Goal: Download file/media

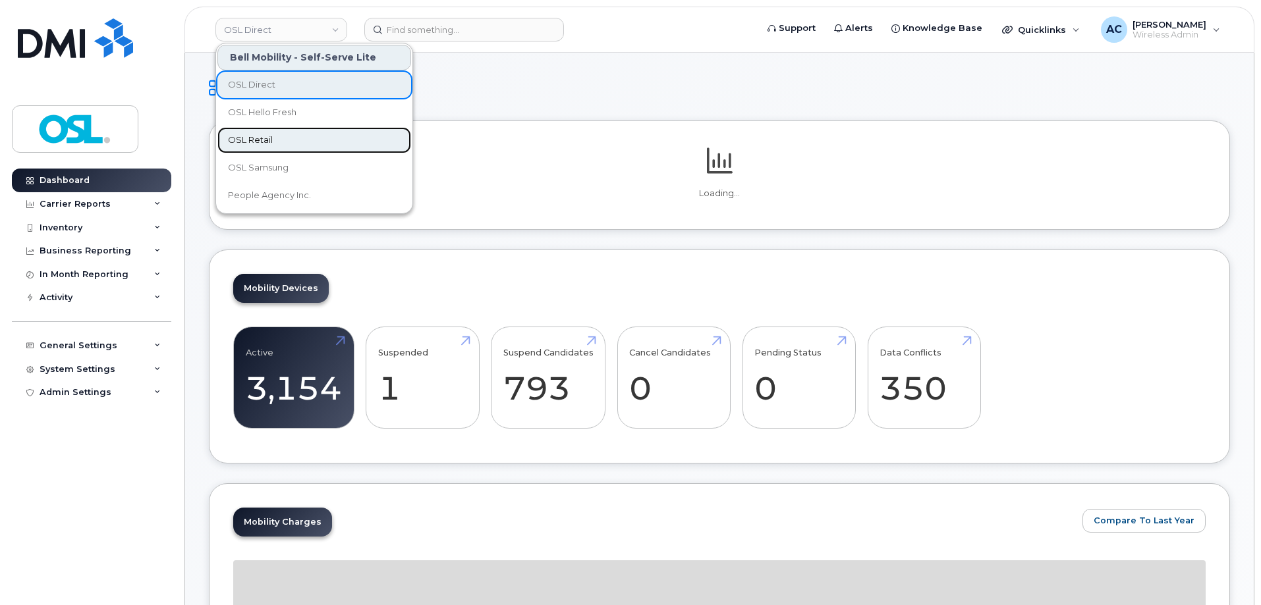
click at [296, 140] on link "OSL Retail" at bounding box center [314, 140] width 194 height 26
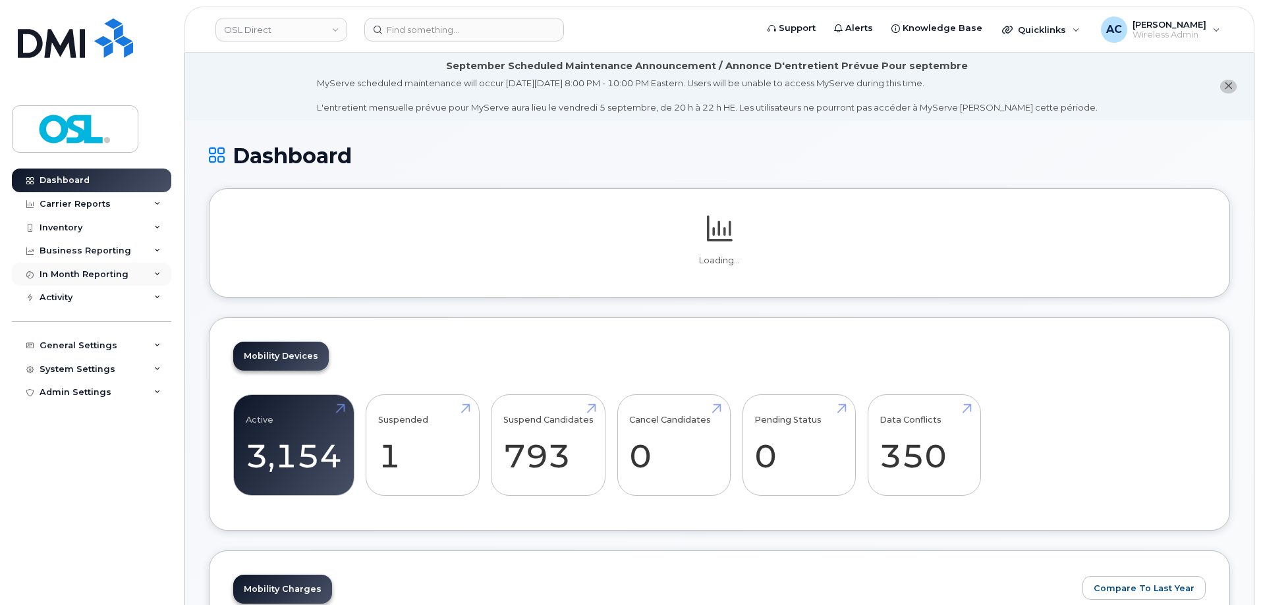
click at [155, 272] on icon at bounding box center [157, 274] width 7 height 7
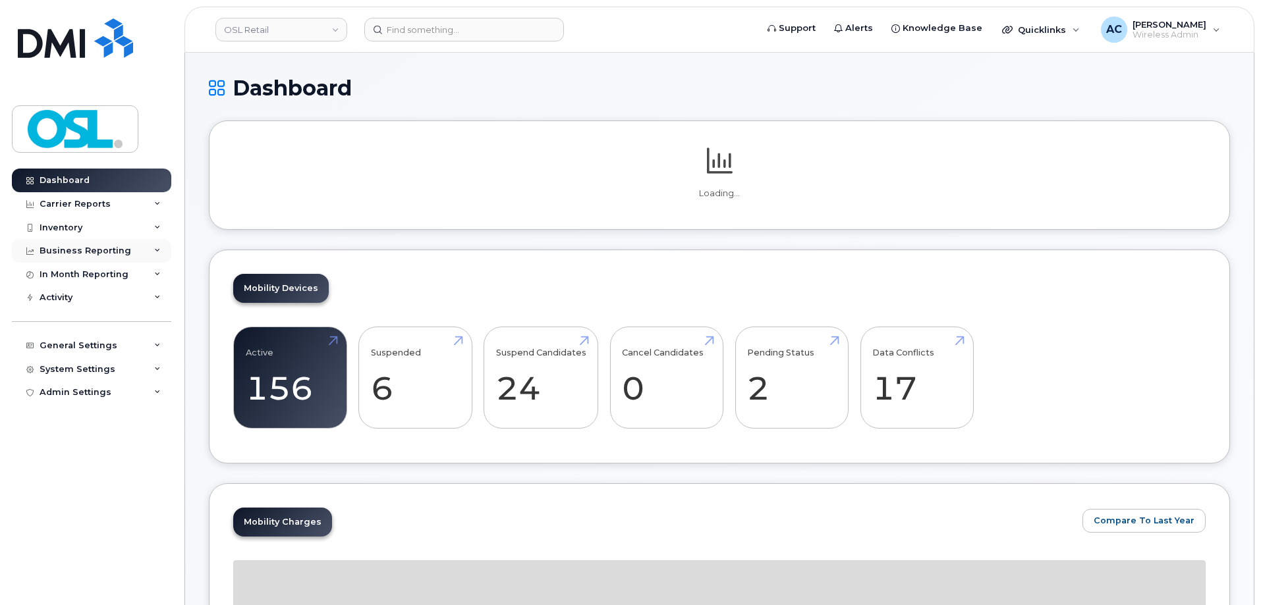
click at [150, 253] on div "Business Reporting" at bounding box center [91, 251] width 159 height 24
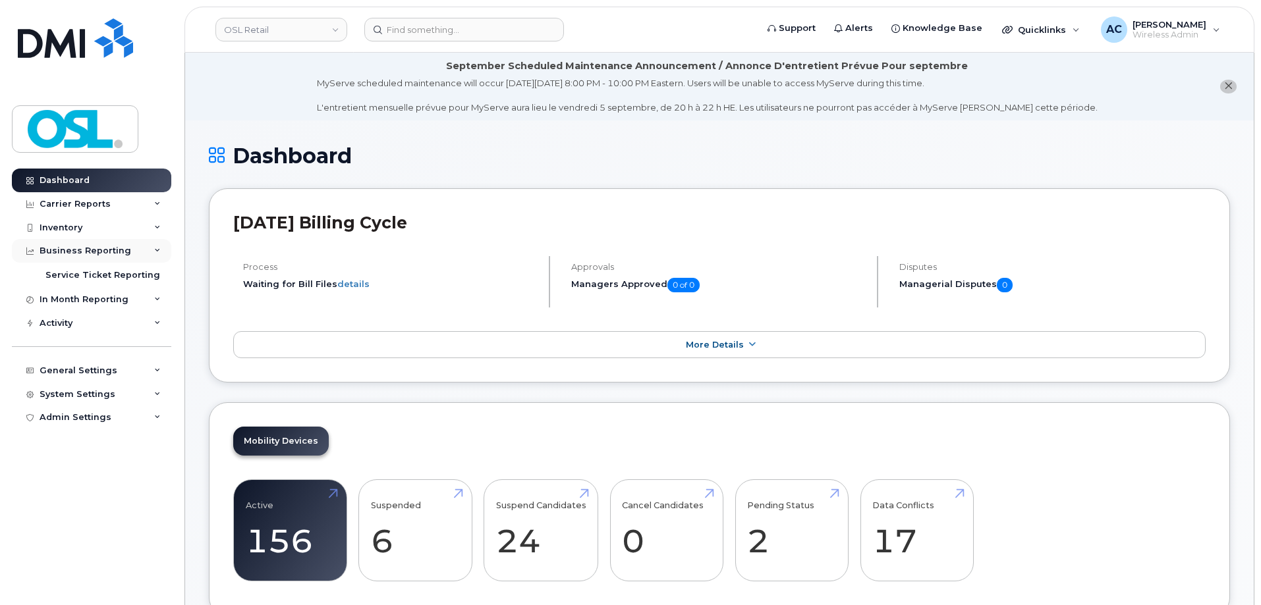
click at [150, 253] on div "Business Reporting" at bounding box center [91, 251] width 159 height 24
click at [148, 229] on div "Inventory" at bounding box center [91, 228] width 159 height 24
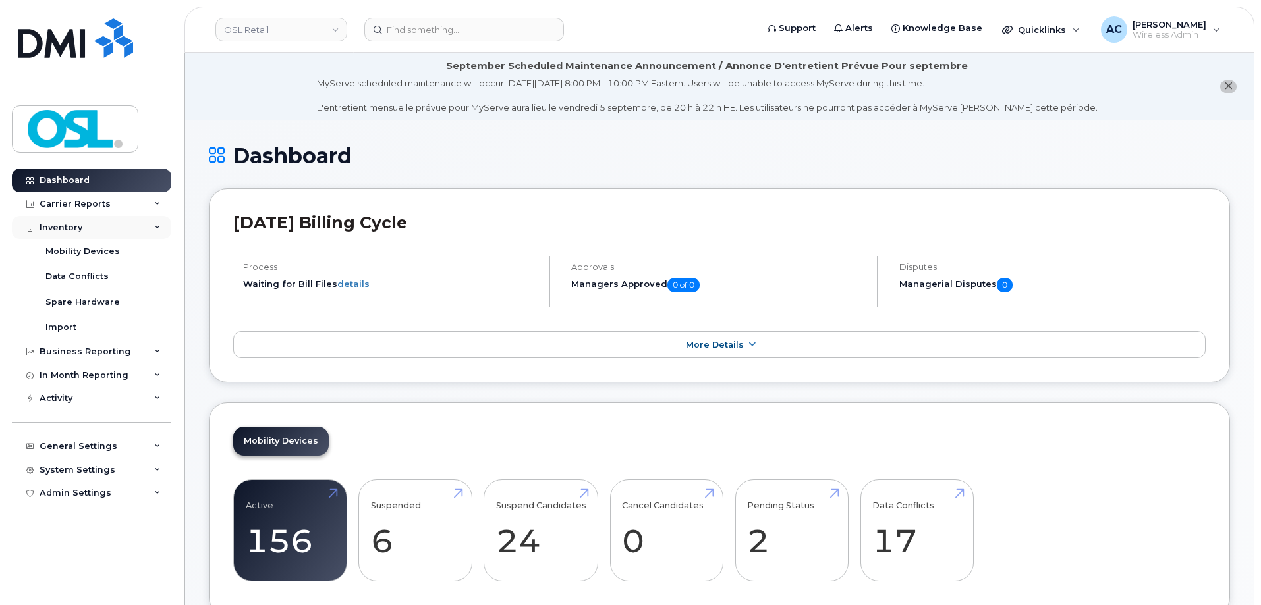
click at [148, 229] on div "Inventory" at bounding box center [91, 228] width 159 height 24
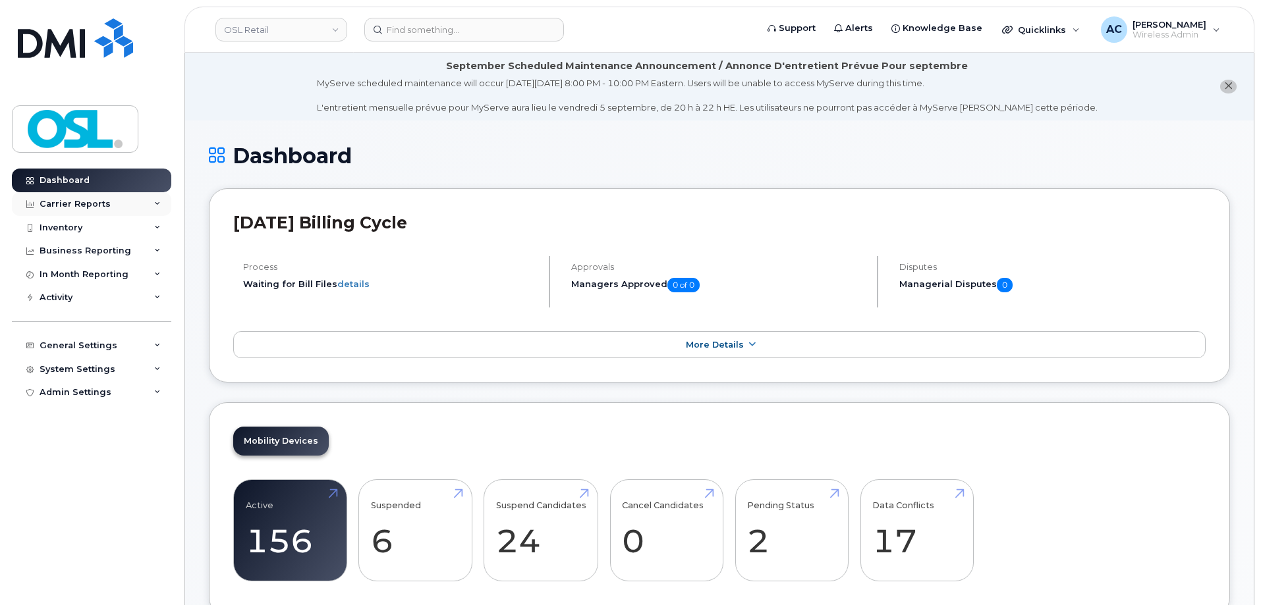
click at [154, 204] on icon at bounding box center [157, 204] width 7 height 7
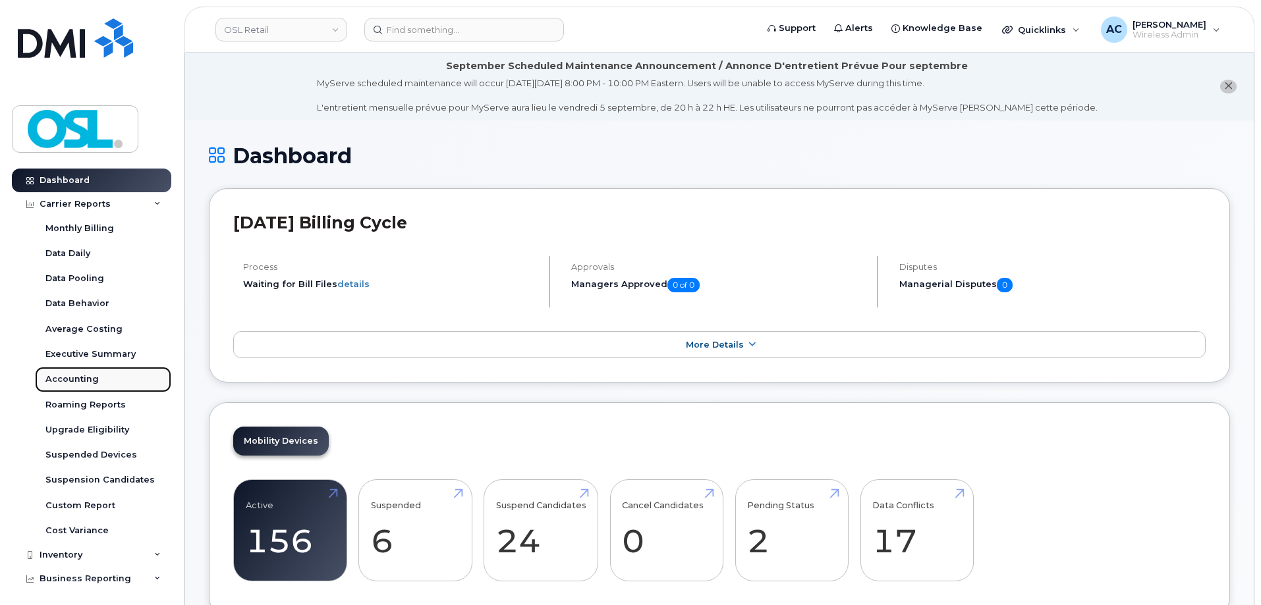
click at [69, 378] on div "Accounting" at bounding box center [71, 380] width 53 height 12
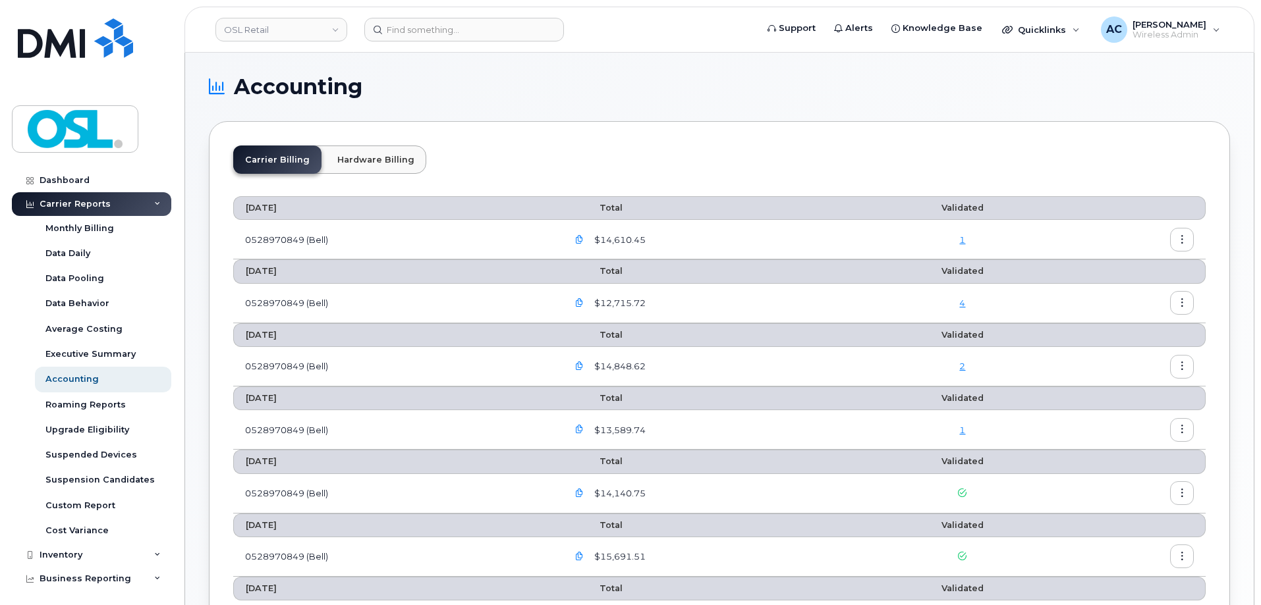
click at [1181, 242] on icon "button" at bounding box center [1182, 240] width 9 height 9
click at [1128, 292] on span "Download" at bounding box center [1121, 293] width 51 height 12
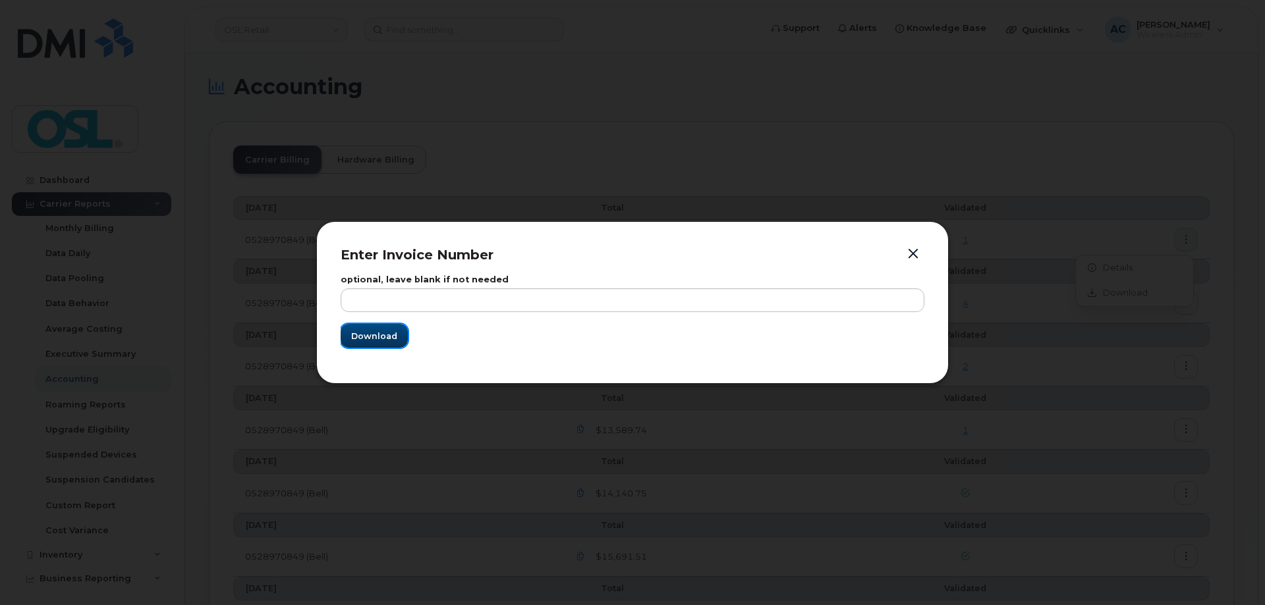
click at [387, 330] on span "Download" at bounding box center [374, 336] width 46 height 13
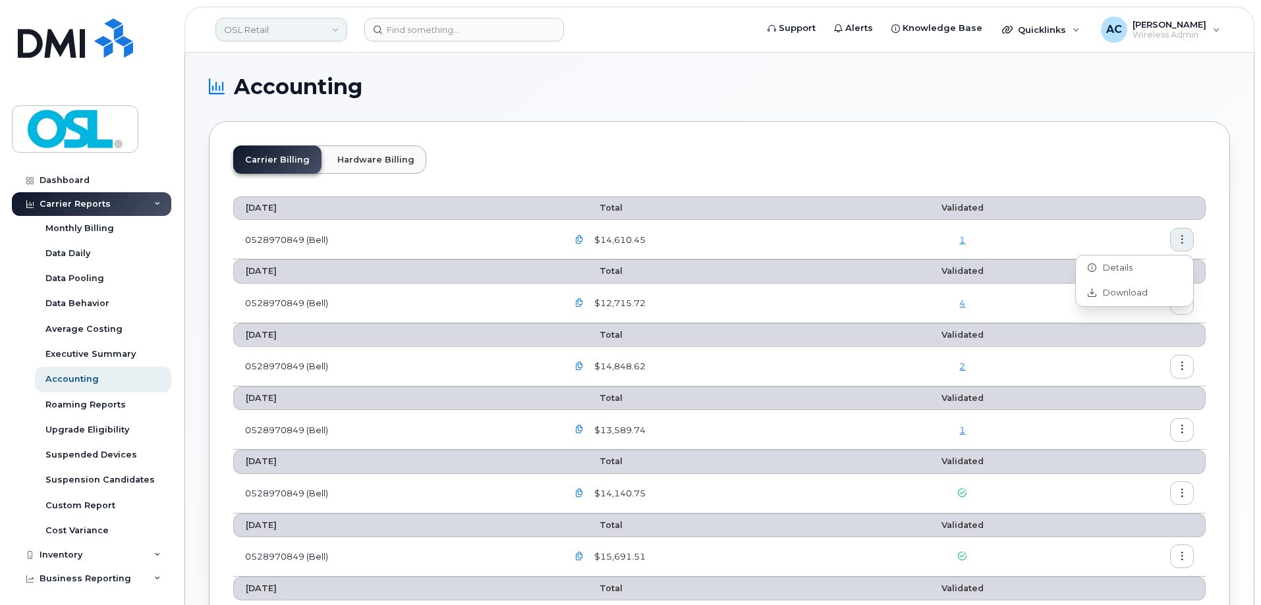
click at [321, 31] on link "OSL Retail" at bounding box center [281, 30] width 132 height 24
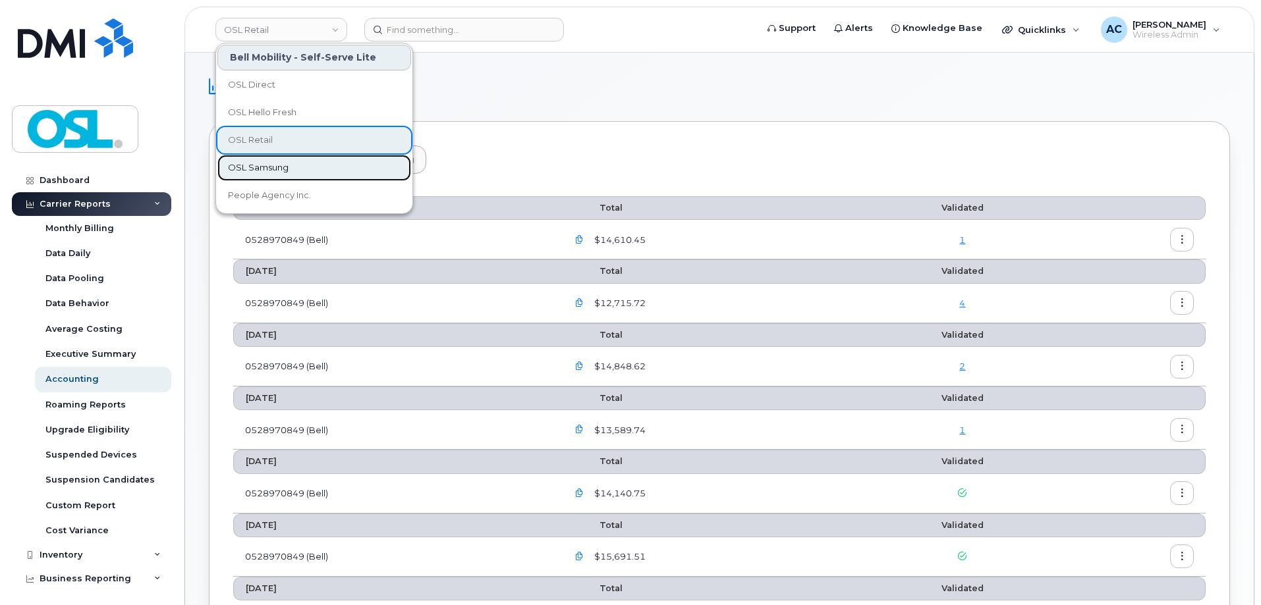
click at [302, 167] on link "OSL Samsung" at bounding box center [314, 168] width 194 height 26
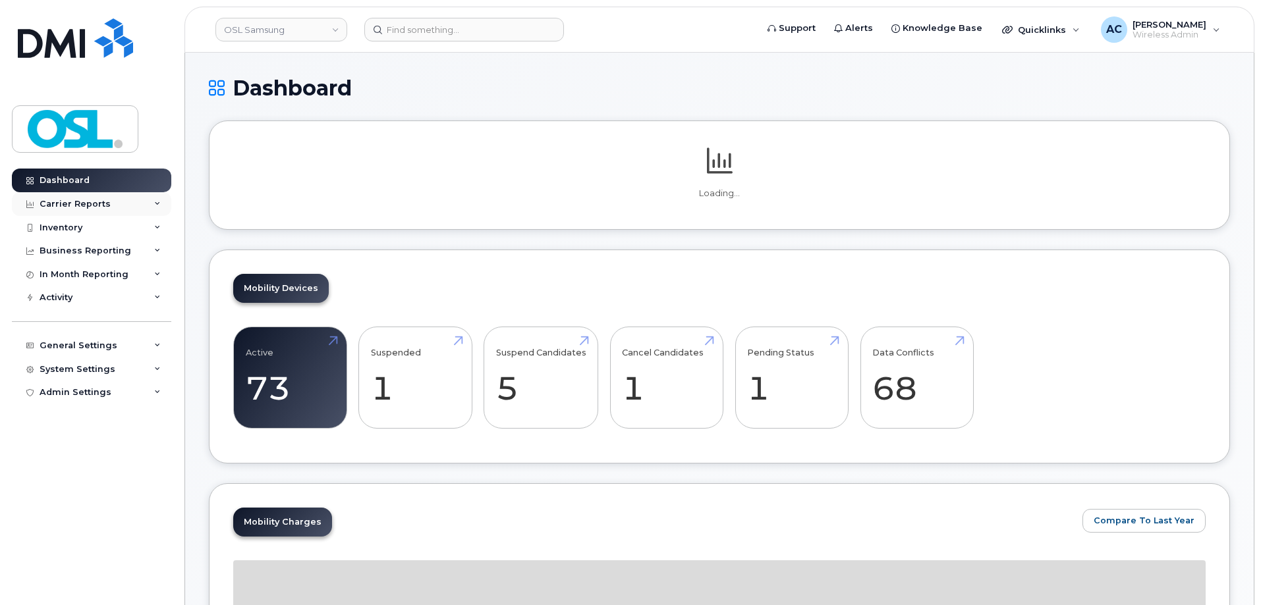
click at [110, 202] on div "Carrier Reports" at bounding box center [91, 204] width 159 height 24
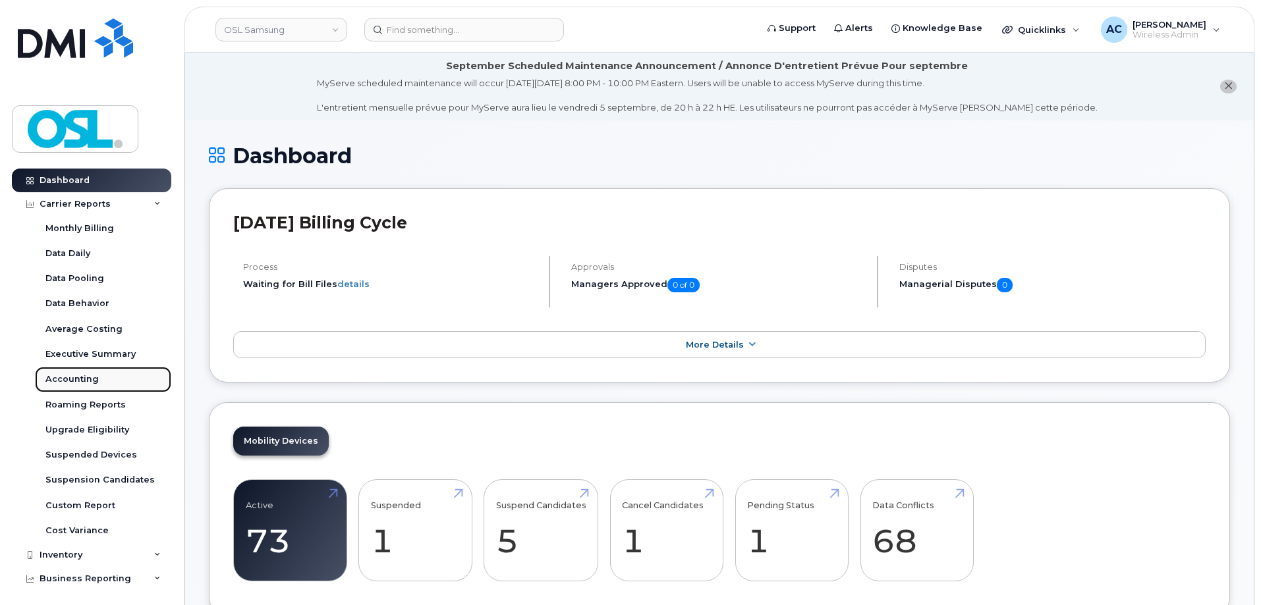
click at [94, 385] on div "Accounting" at bounding box center [71, 380] width 53 height 12
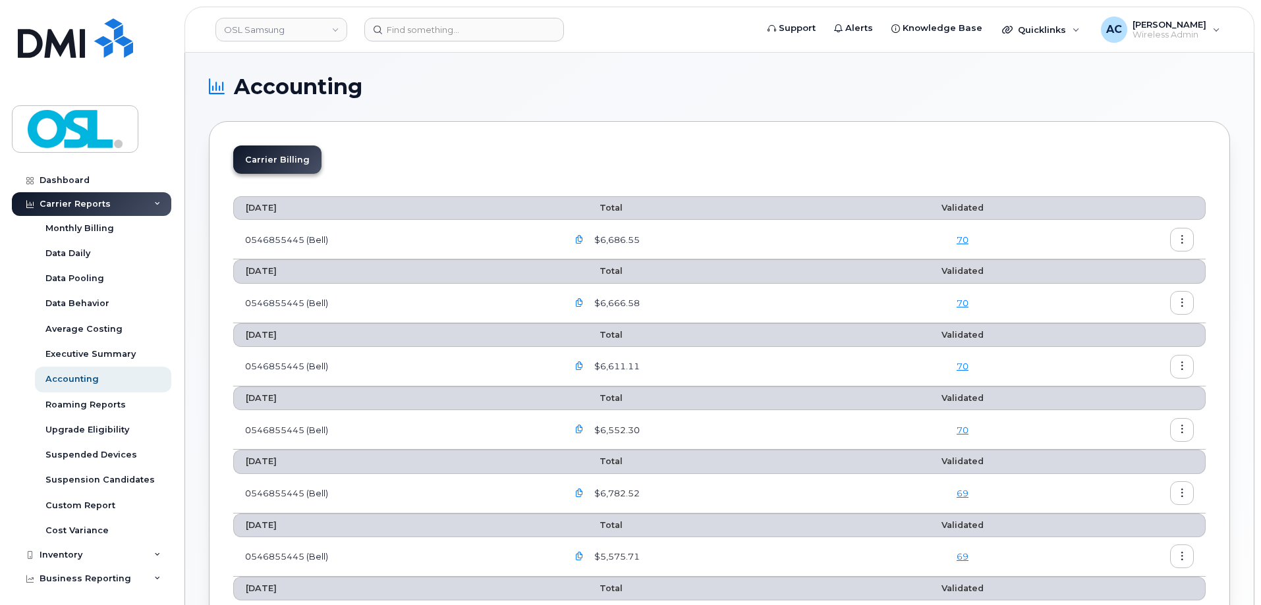
click at [1179, 244] on button "button" at bounding box center [1182, 240] width 24 height 24
click at [1159, 295] on div "Download" at bounding box center [1134, 293] width 117 height 25
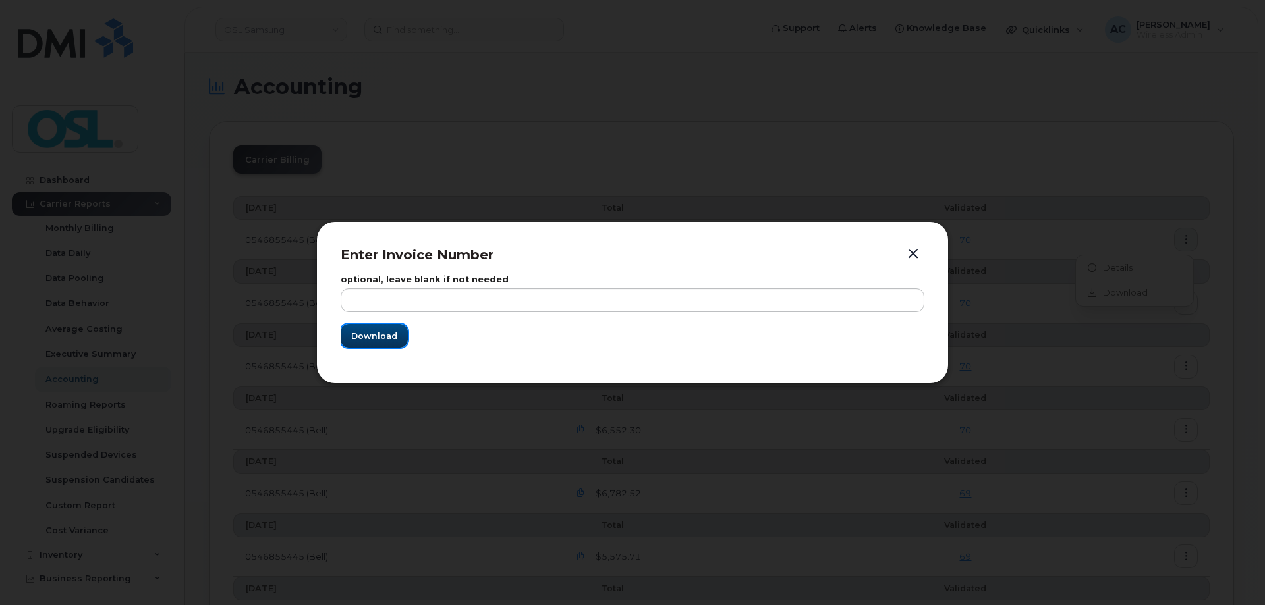
click at [383, 341] on span "Download" at bounding box center [374, 336] width 46 height 13
